Goal: Check status

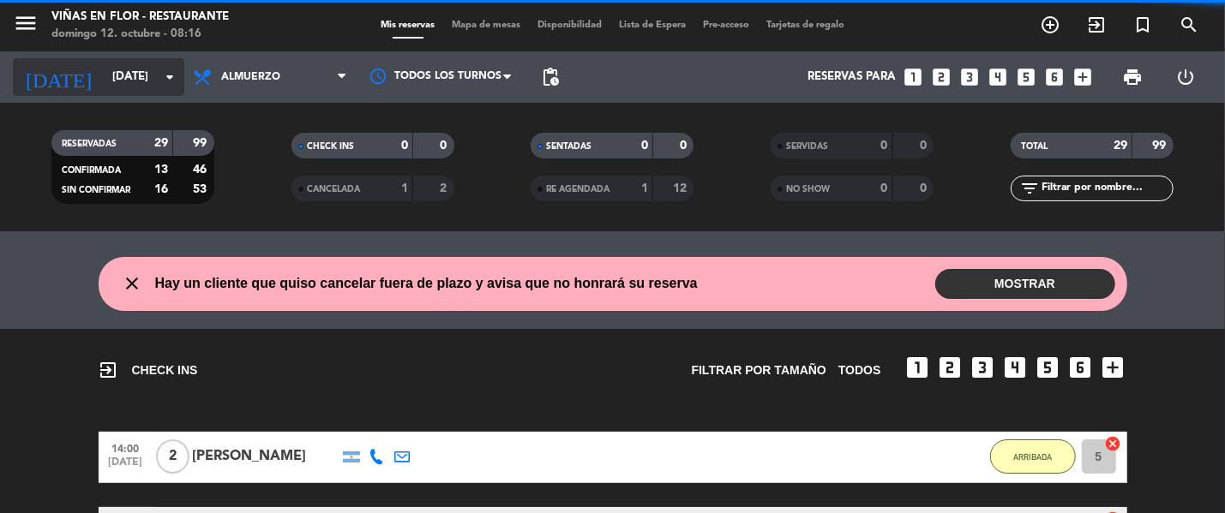
click at [132, 85] on input "[DATE]" at bounding box center [179, 77] width 150 height 31
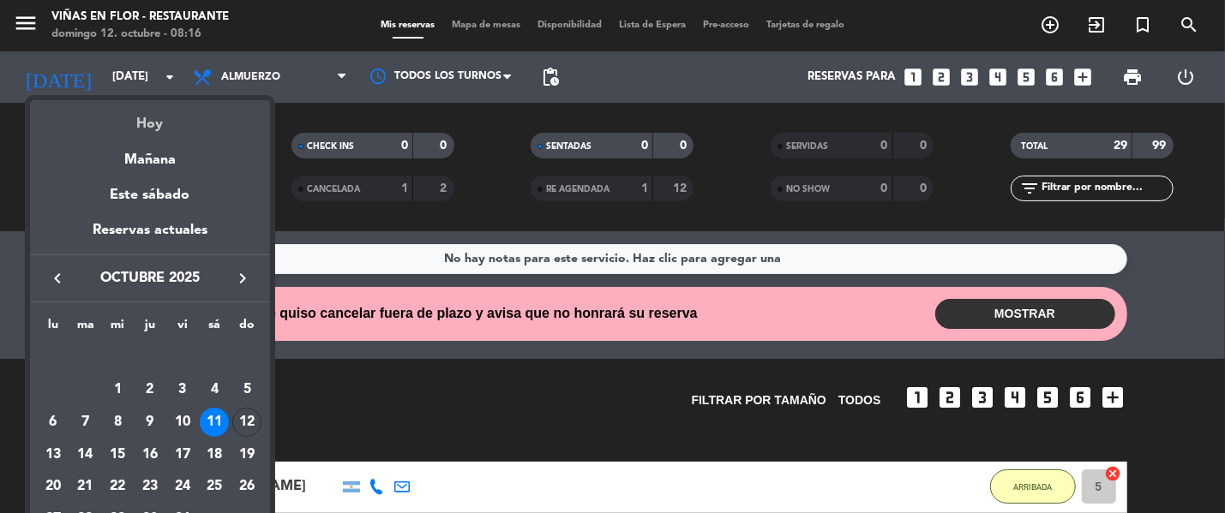
click at [159, 123] on div "Hoy" at bounding box center [150, 117] width 240 height 35
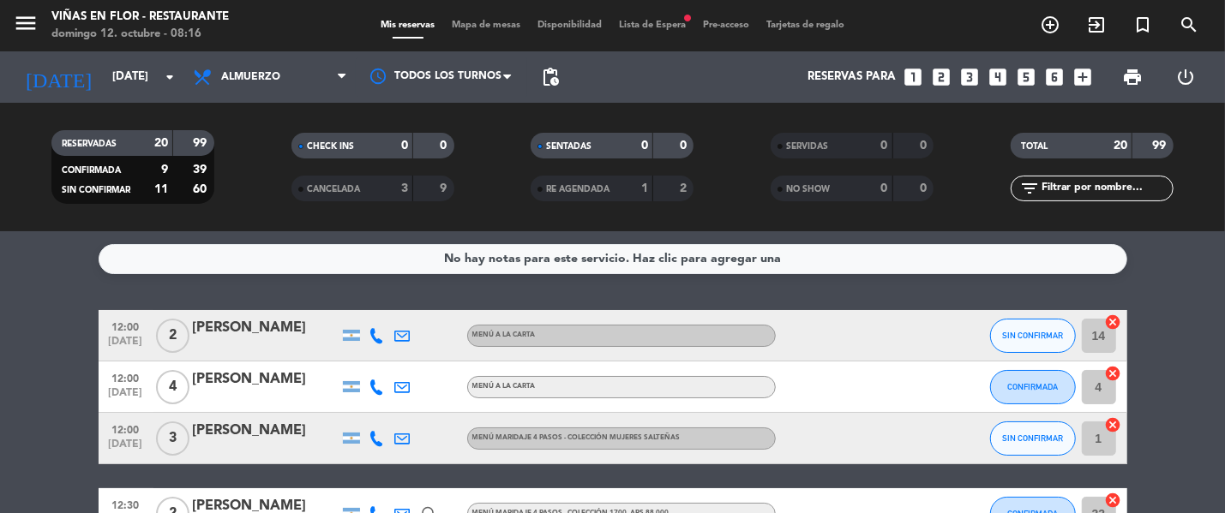
click at [58, 272] on service-notes "No hay notas para este servicio. Haz clic para agregar una" at bounding box center [612, 259] width 1225 height 30
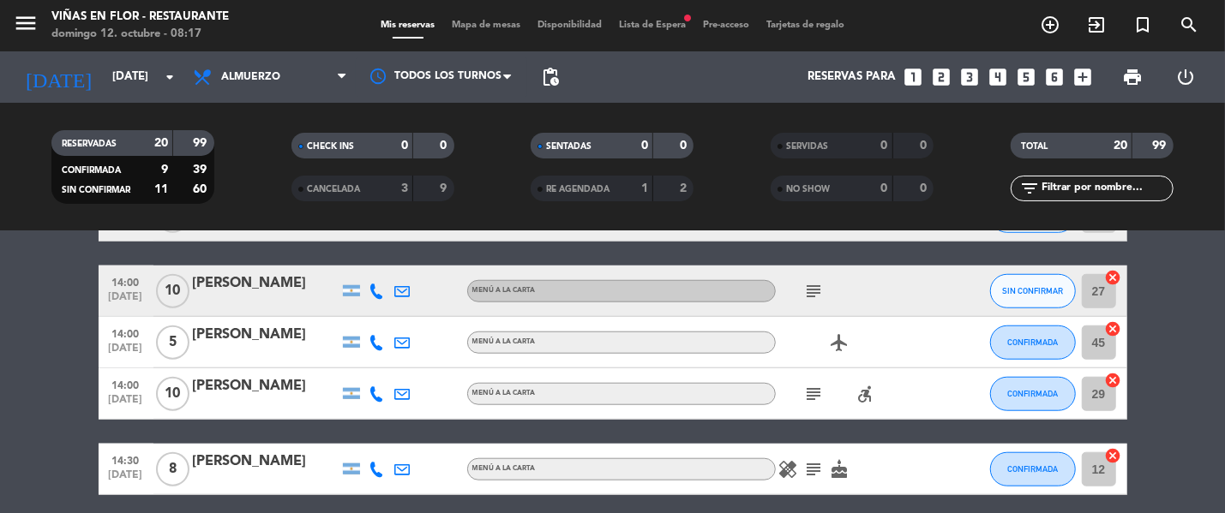
scroll to position [1030, 0]
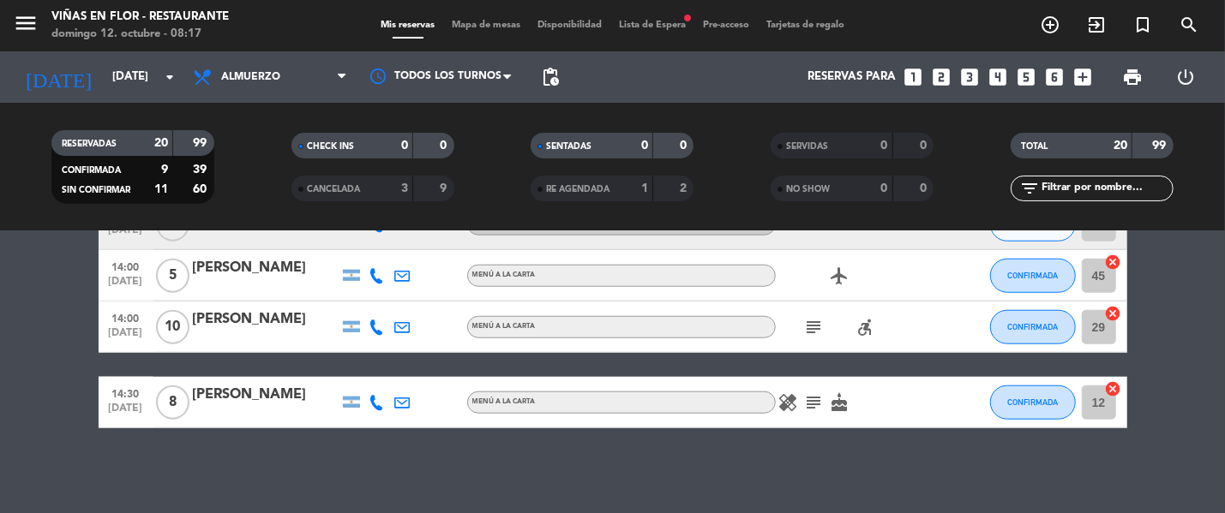
click at [794, 405] on icon "healing" at bounding box center [788, 403] width 21 height 21
click at [813, 405] on icon "subject" at bounding box center [814, 403] width 21 height 21
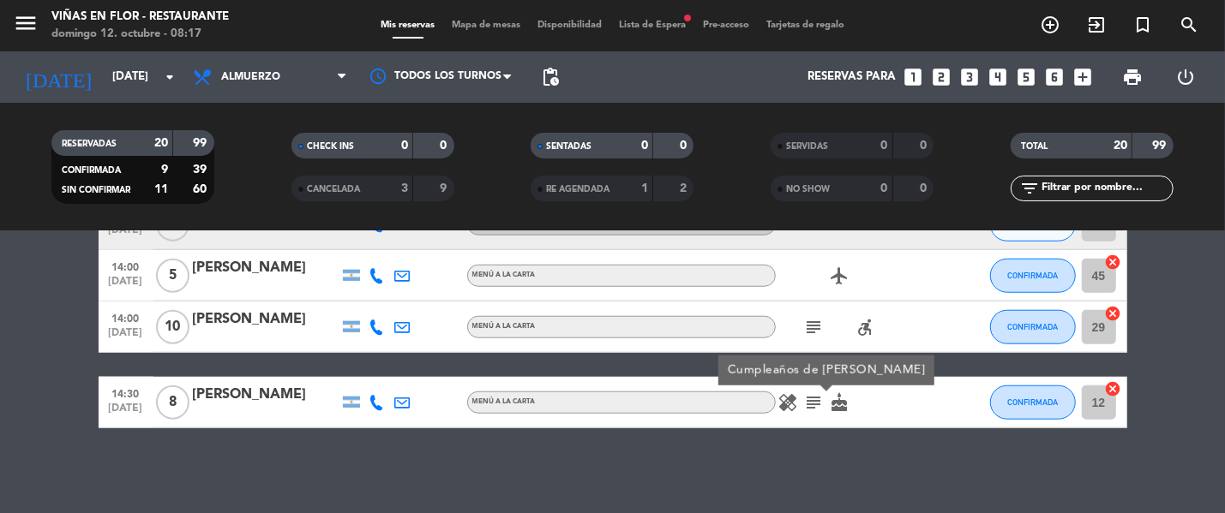
click at [817, 322] on icon "subject" at bounding box center [814, 327] width 21 height 21
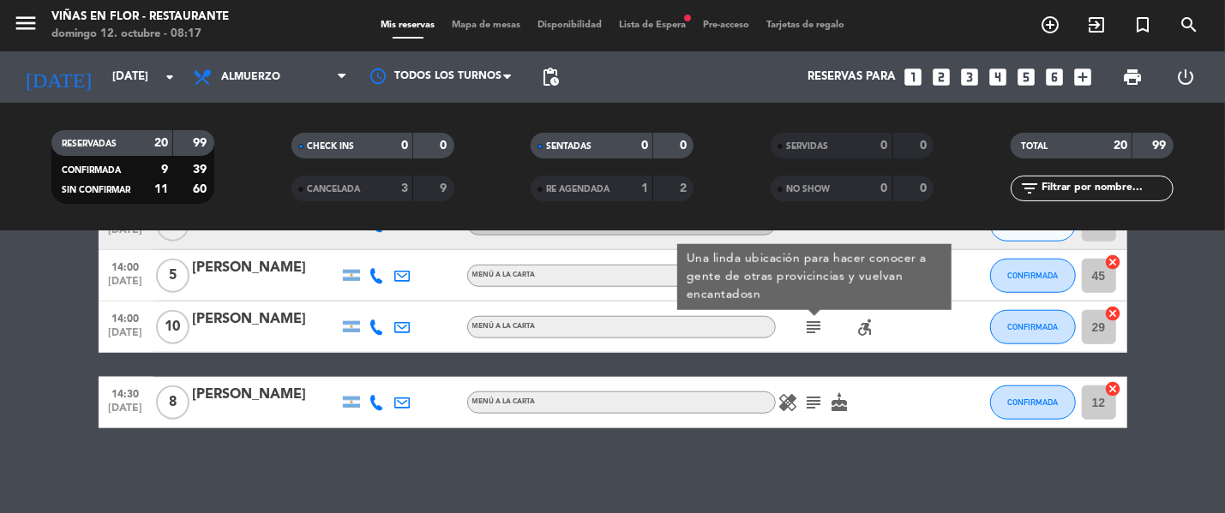
scroll to position [923, 0]
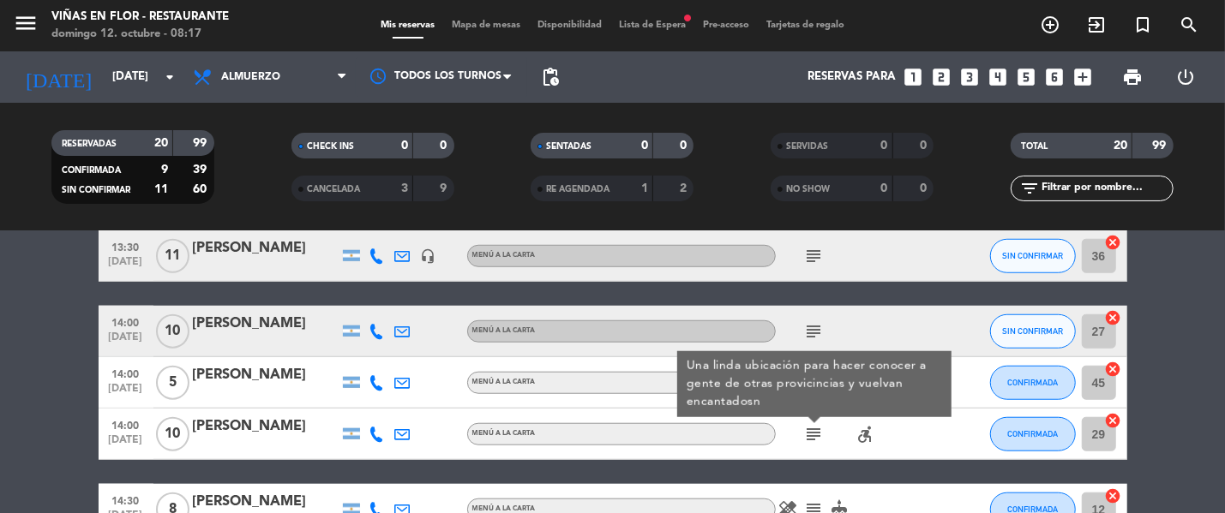
click at [819, 333] on icon "subject" at bounding box center [814, 331] width 21 height 21
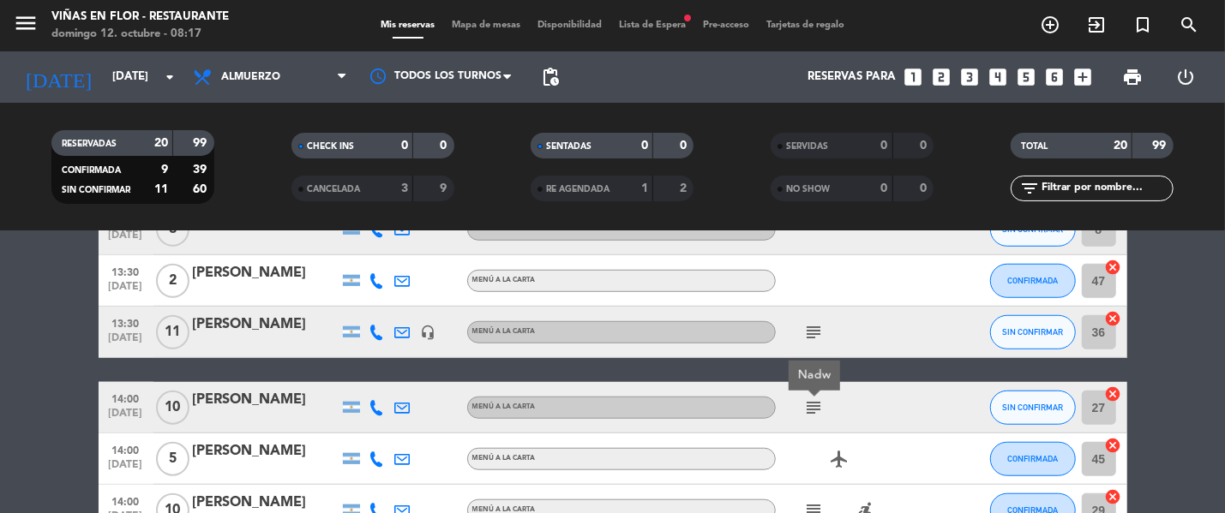
scroll to position [816, 0]
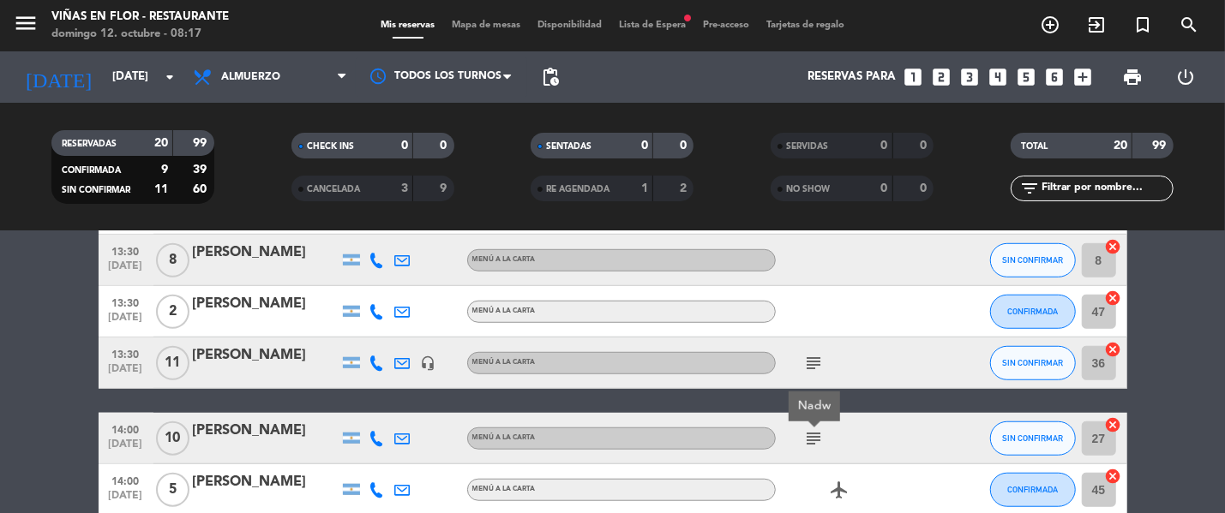
click at [810, 356] on icon "subject" at bounding box center [814, 363] width 21 height 21
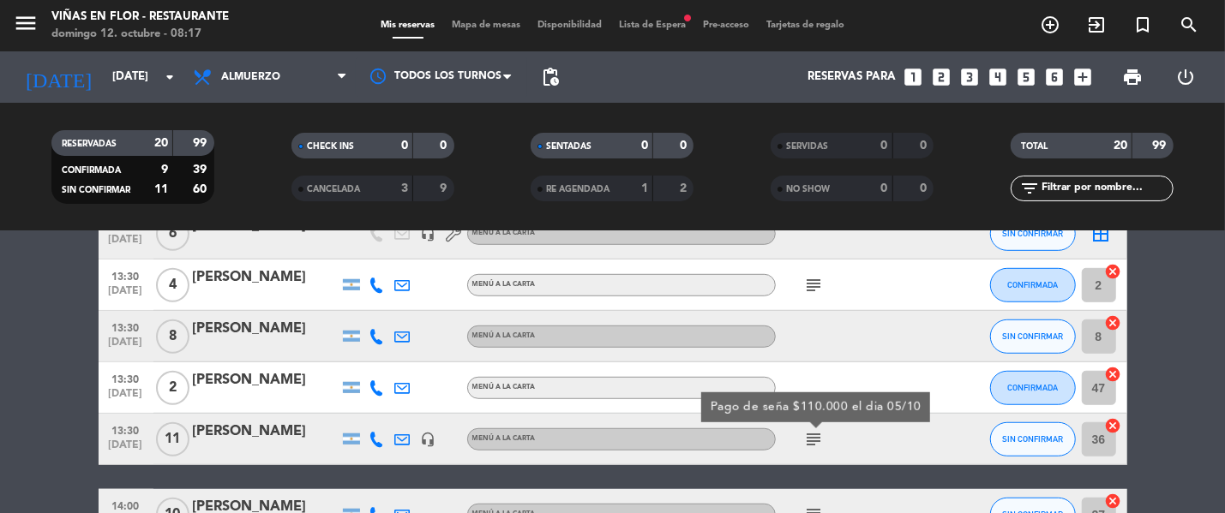
scroll to position [709, 0]
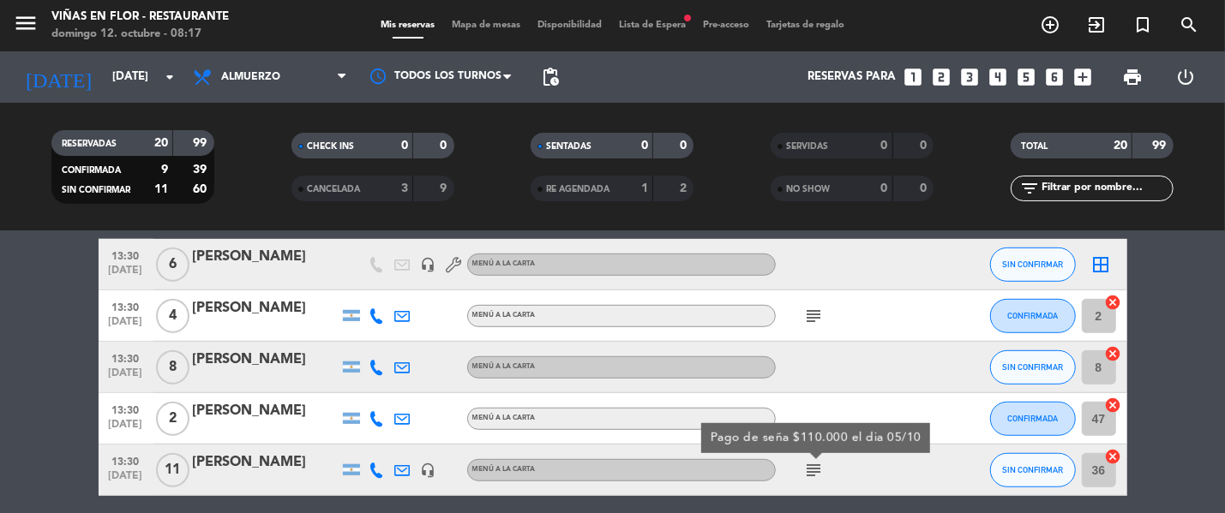
click at [813, 317] on icon "subject" at bounding box center [814, 316] width 21 height 21
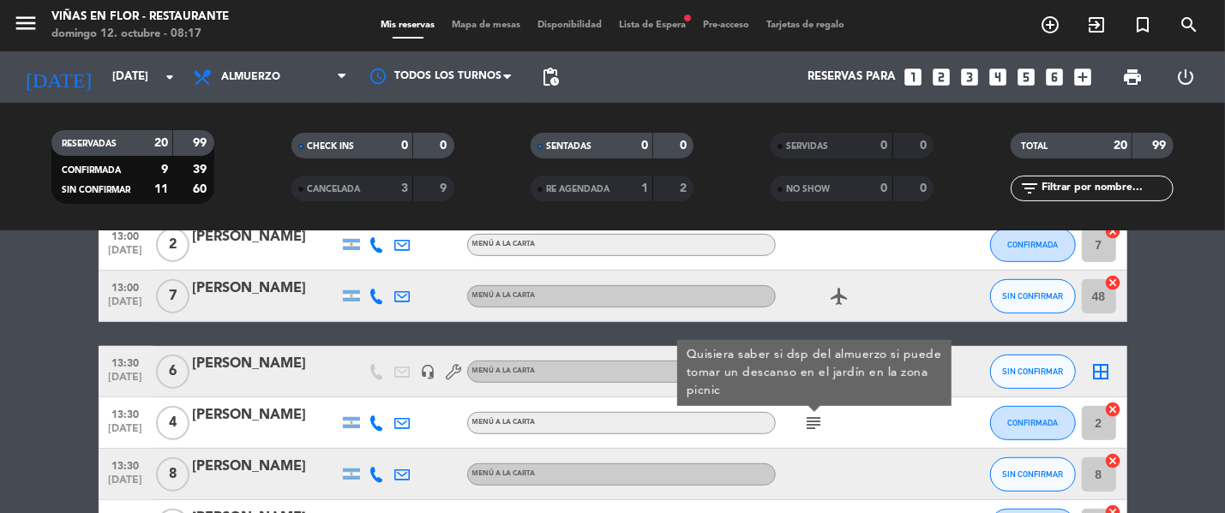
scroll to position [494, 0]
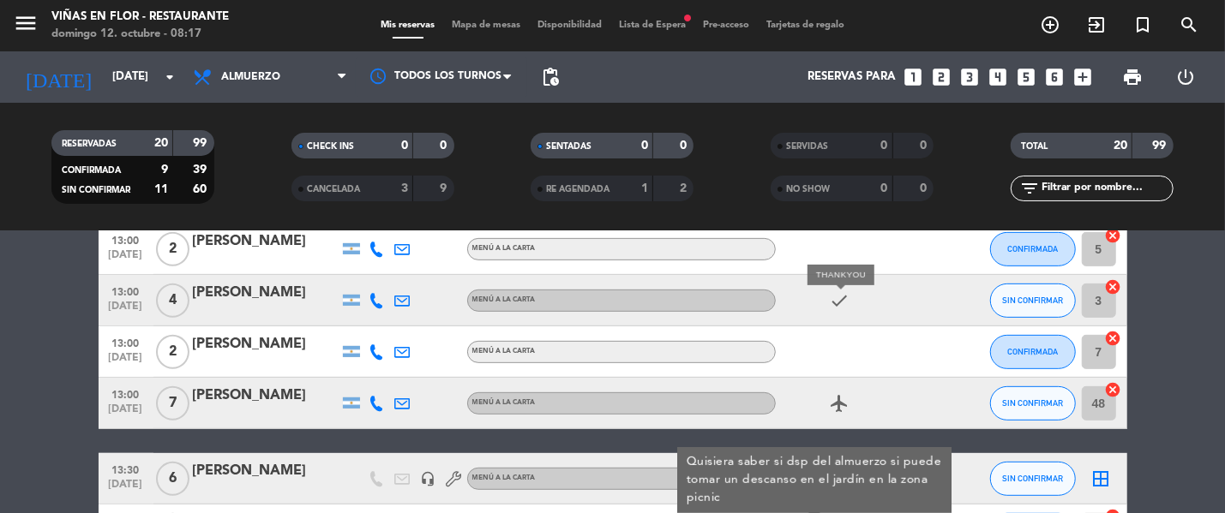
click at [836, 301] on icon "check" at bounding box center [840, 301] width 21 height 21
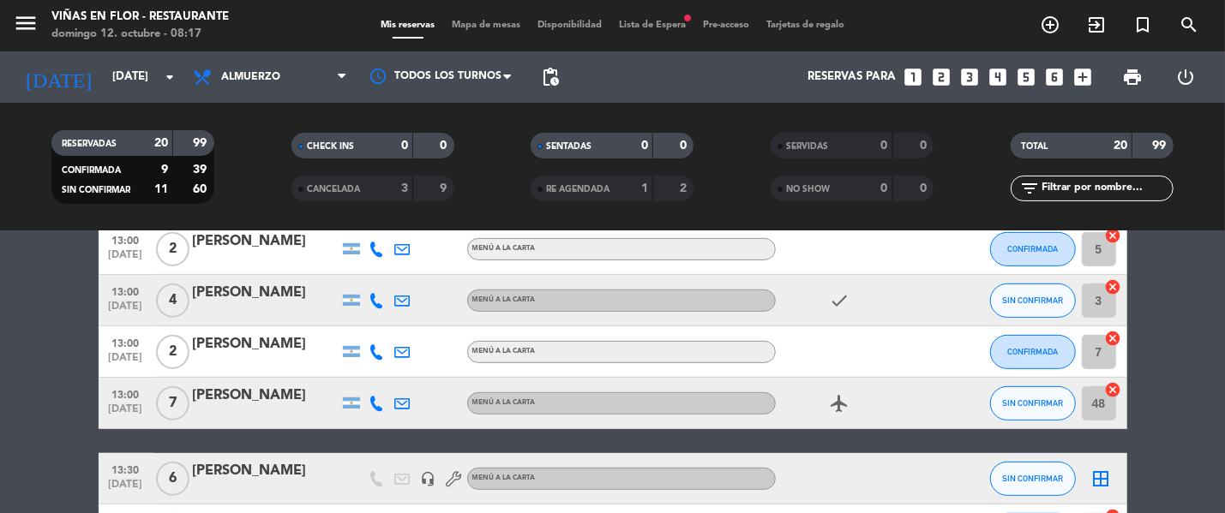
click at [836, 301] on icon "check" at bounding box center [840, 301] width 21 height 21
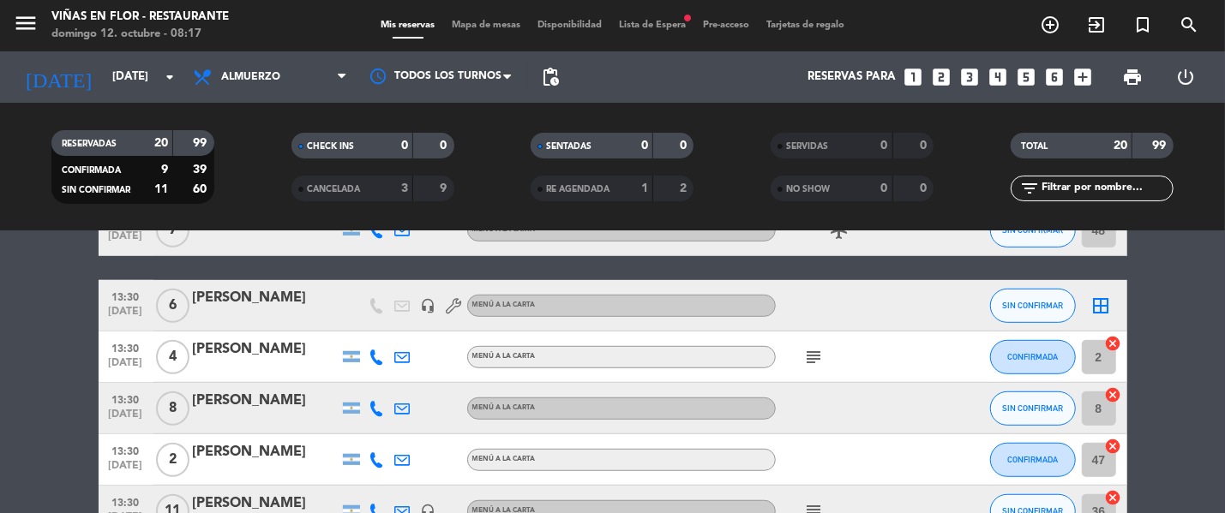
scroll to position [602, 0]
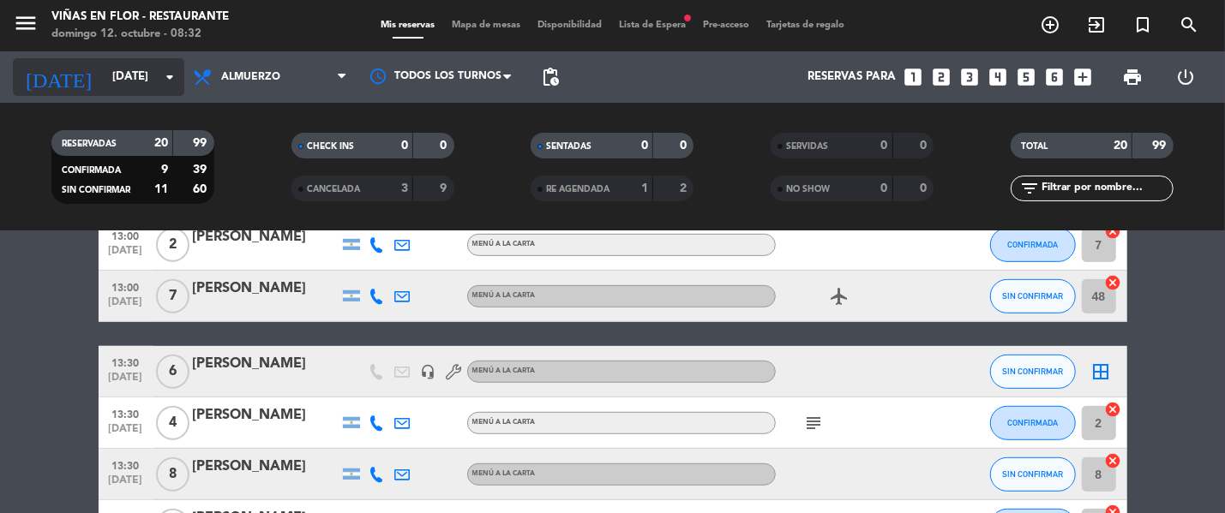
click at [145, 69] on input "[DATE]" at bounding box center [179, 77] width 150 height 31
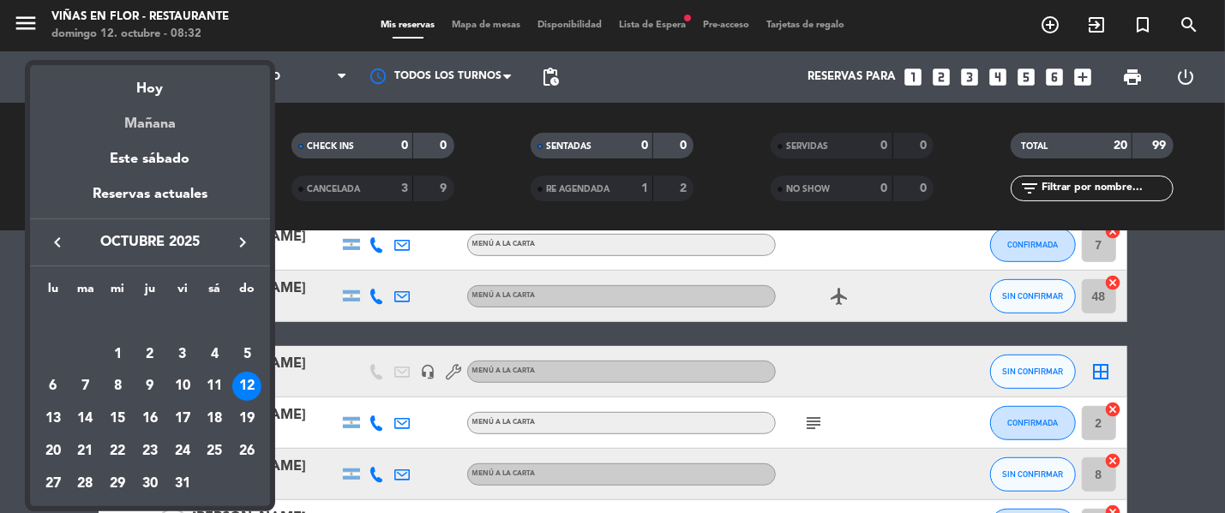
click at [159, 123] on div "Mañana" at bounding box center [150, 117] width 240 height 35
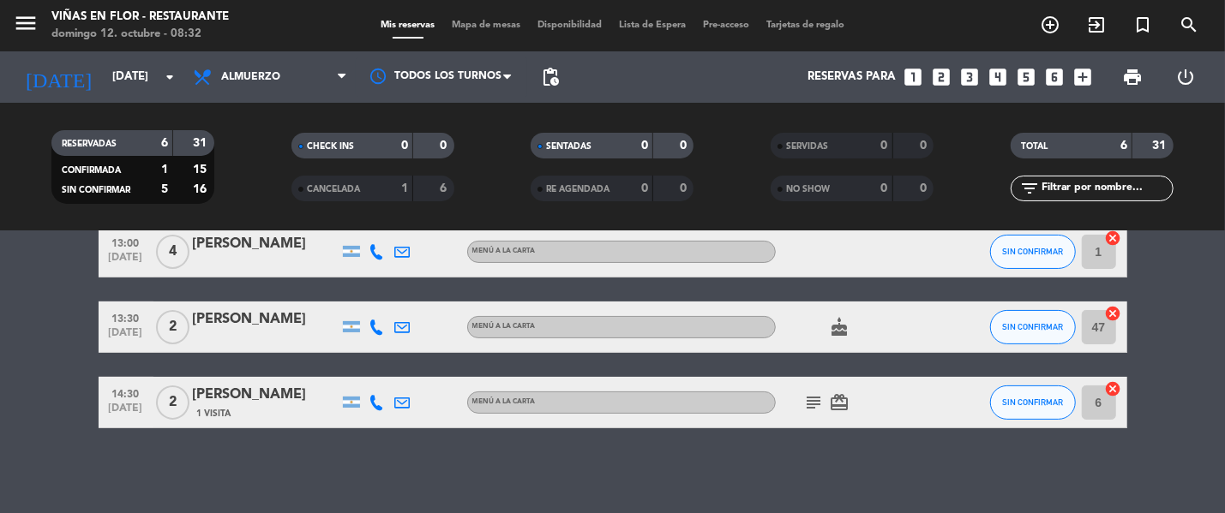
scroll to position [0, 0]
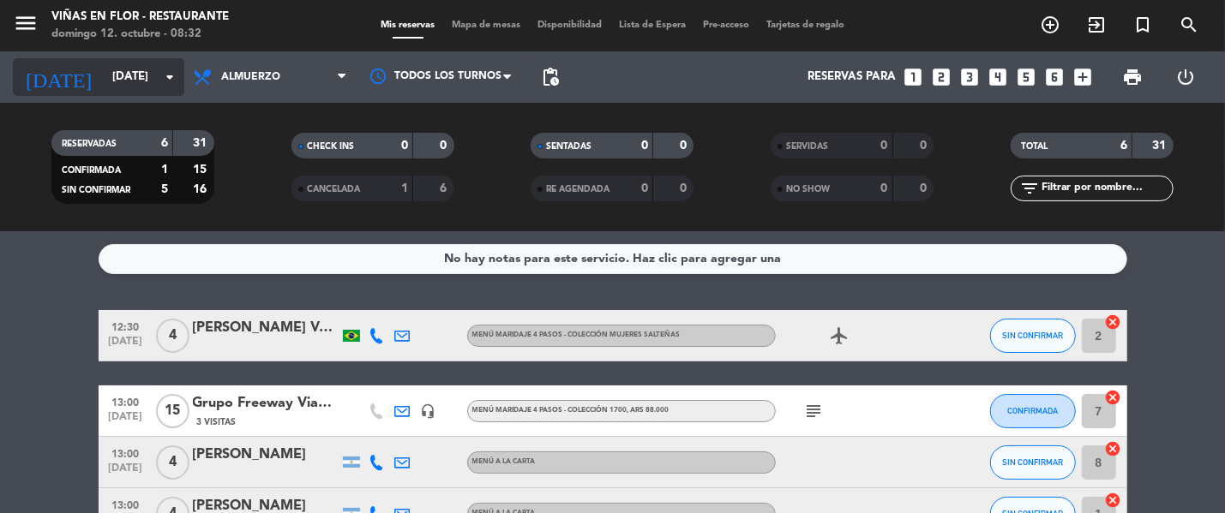
click at [104, 81] on input "[DATE]" at bounding box center [179, 77] width 150 height 31
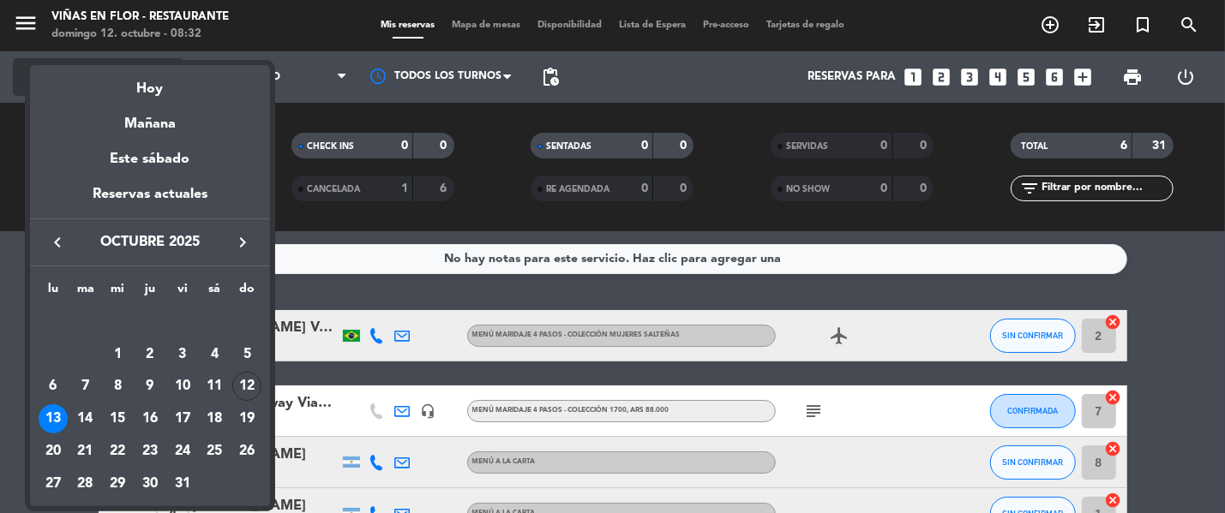
click at [137, 91] on div "Hoy" at bounding box center [150, 82] width 240 height 35
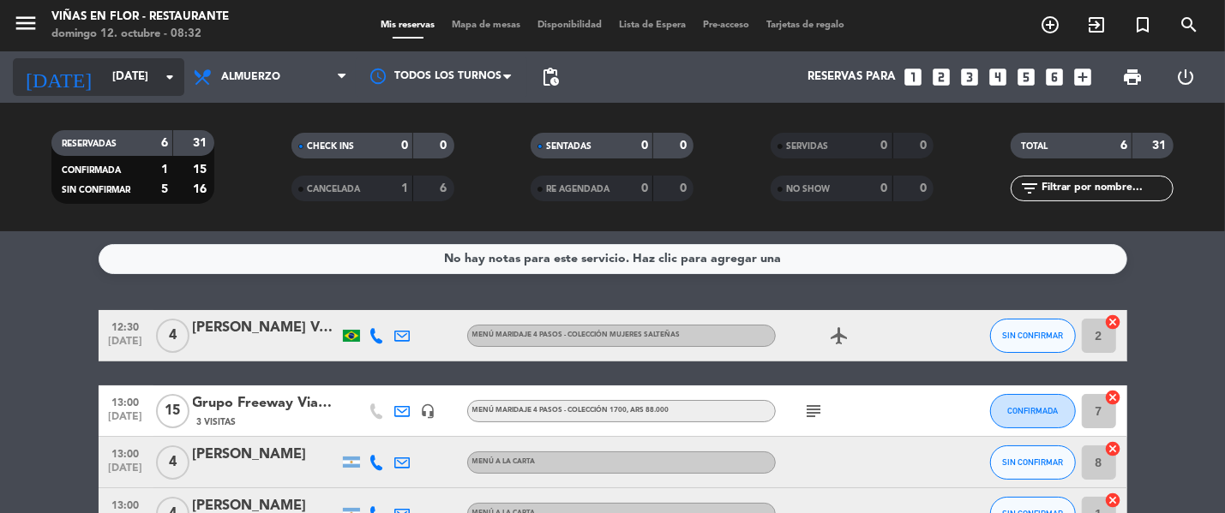
type input "[DATE]"
